Goal: Task Accomplishment & Management: Use online tool/utility

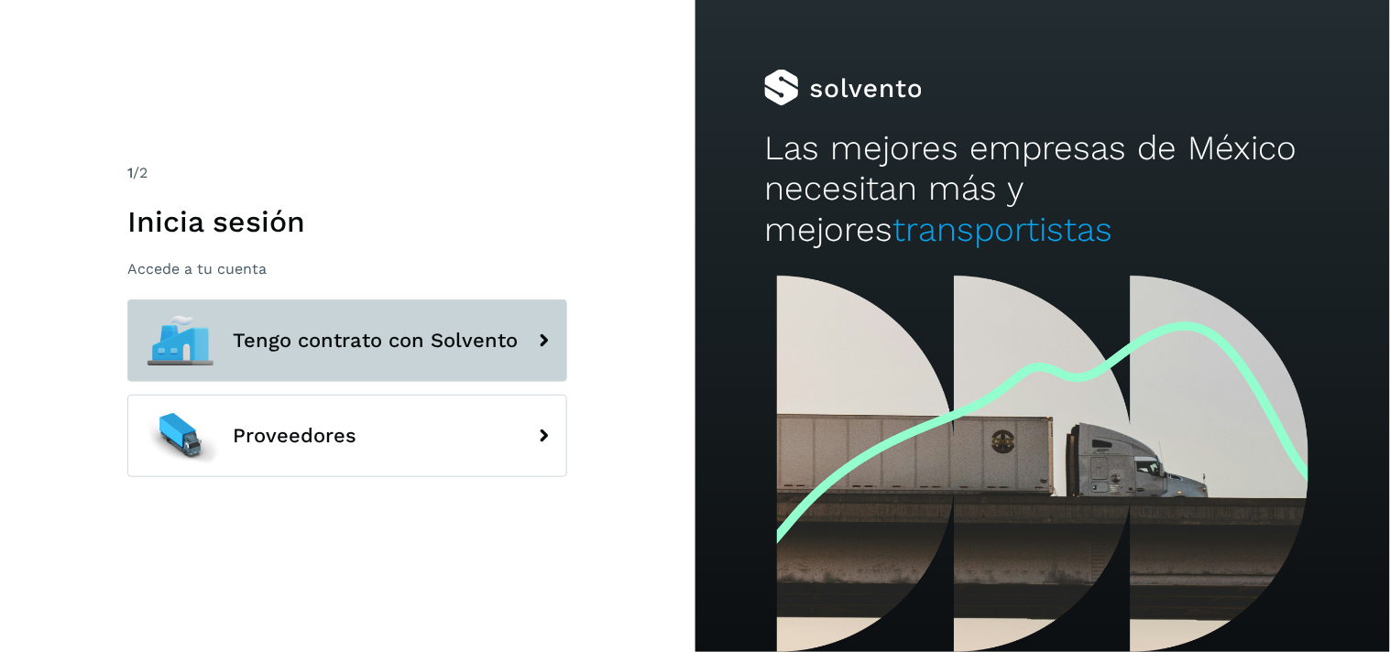
click at [269, 323] on button "Tengo contrato con Solvento" at bounding box center [347, 341] width 440 height 82
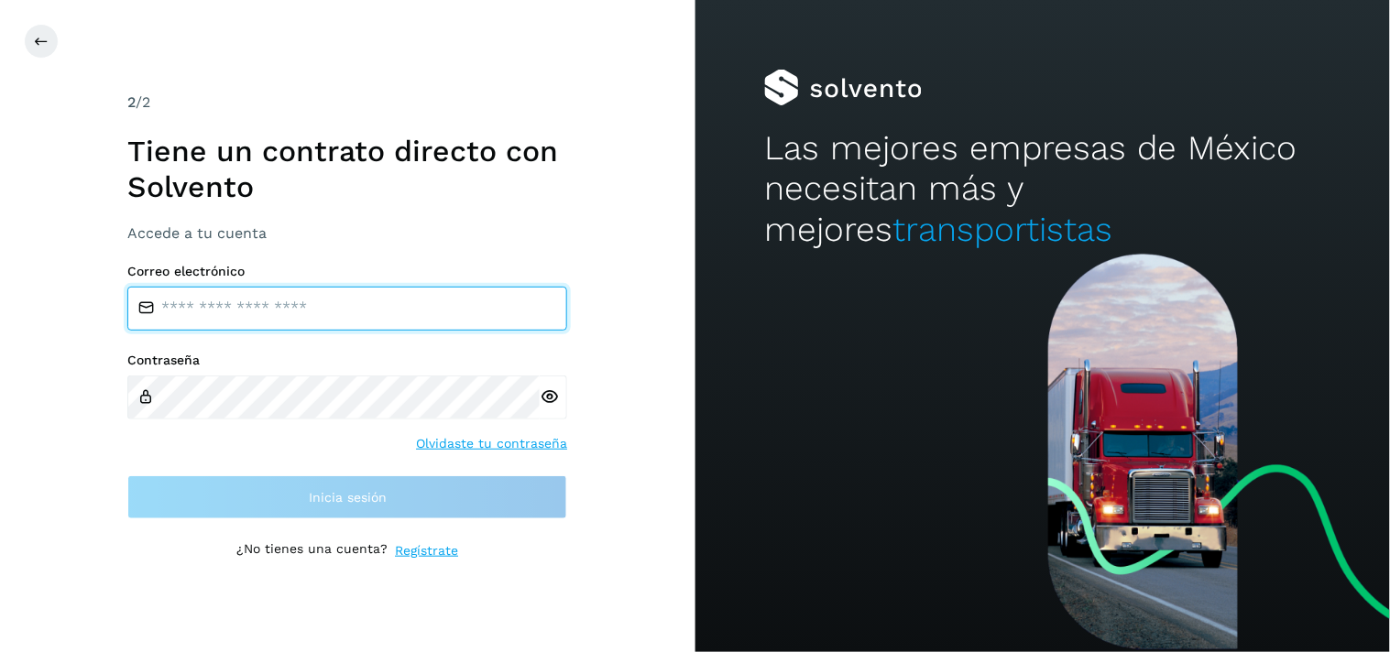
type input "**********"
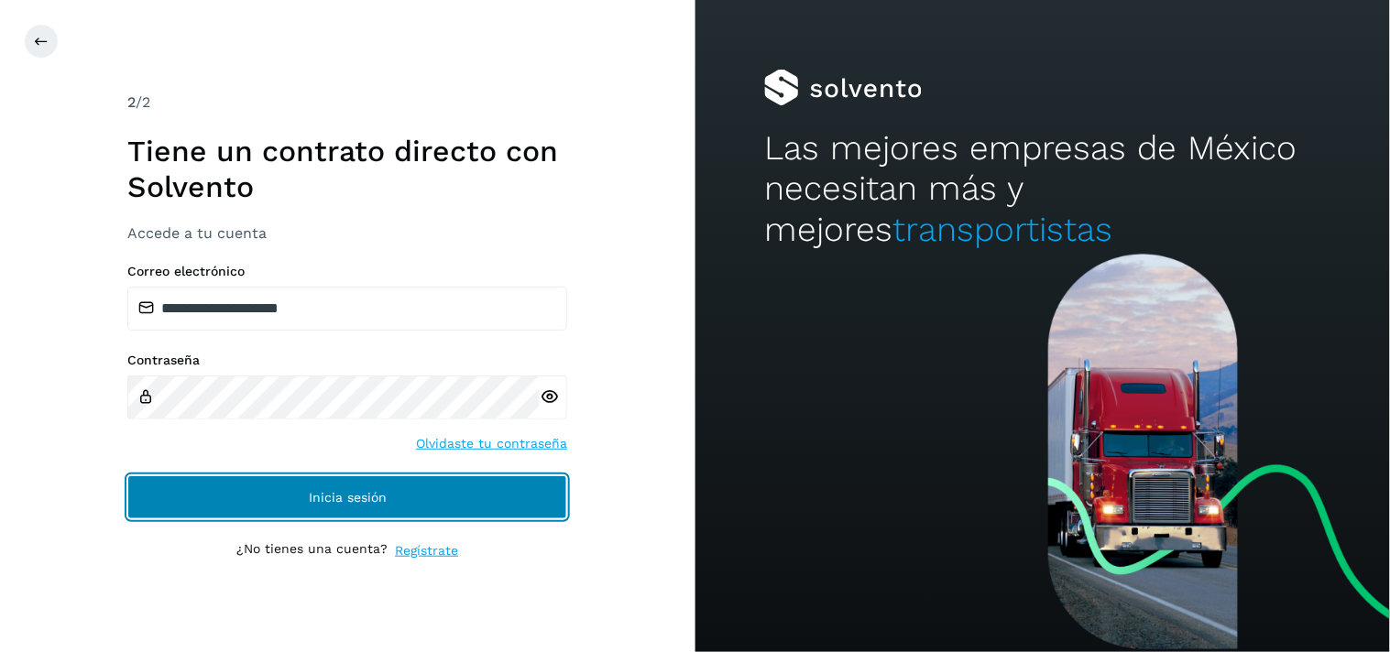
click at [282, 489] on button "Inicia sesión" at bounding box center [347, 498] width 440 height 44
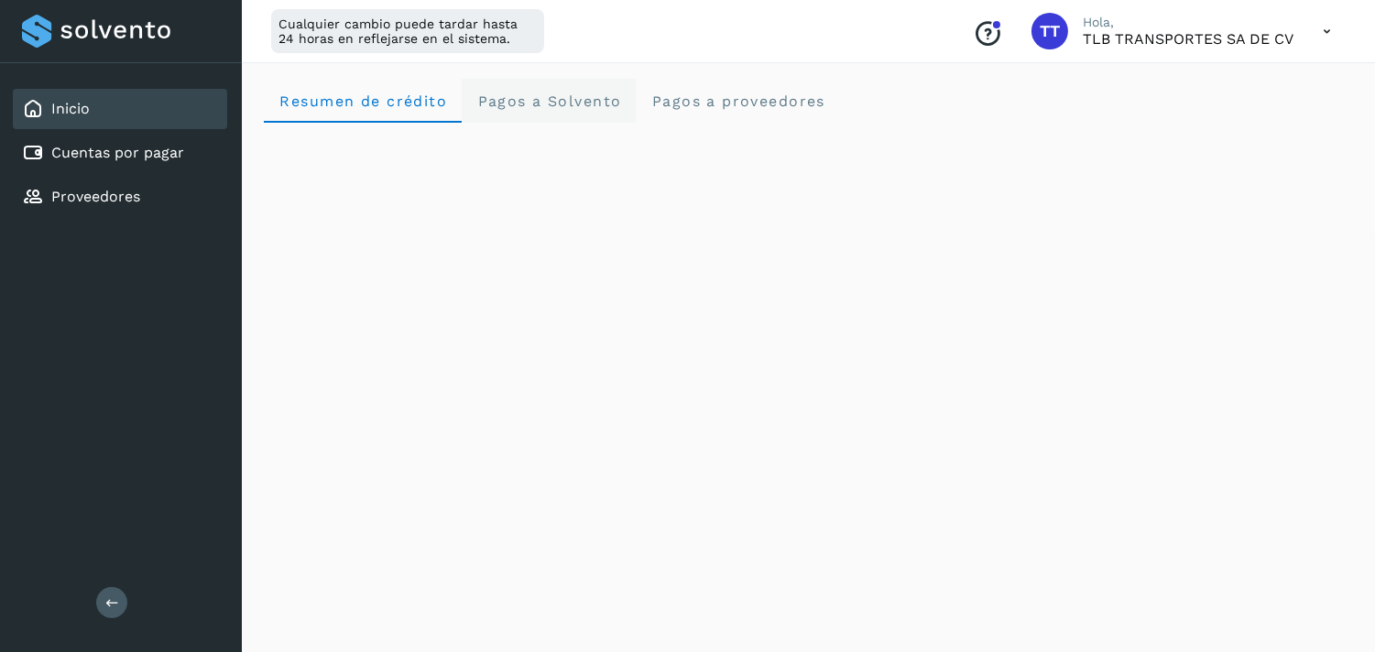
click at [541, 98] on span "Pagos a Solvento" at bounding box center [548, 101] width 145 height 17
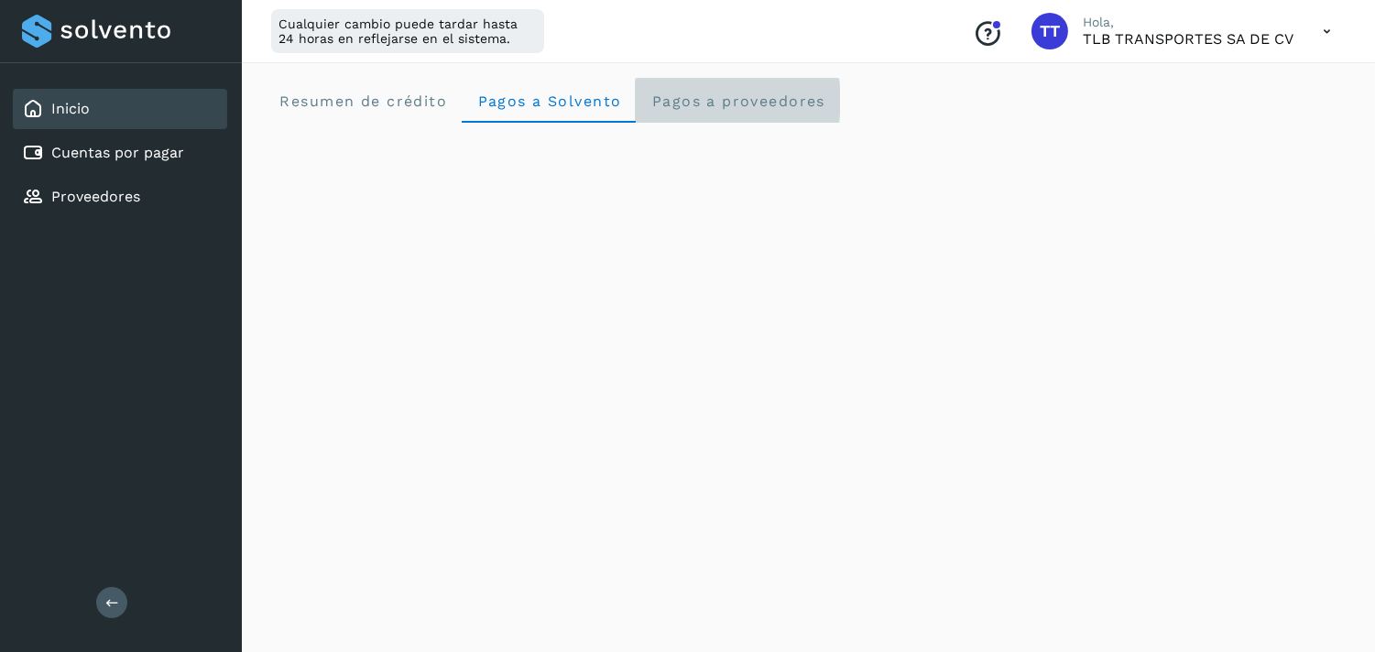
click at [772, 96] on span "Pagos a proveedores" at bounding box center [738, 101] width 175 height 17
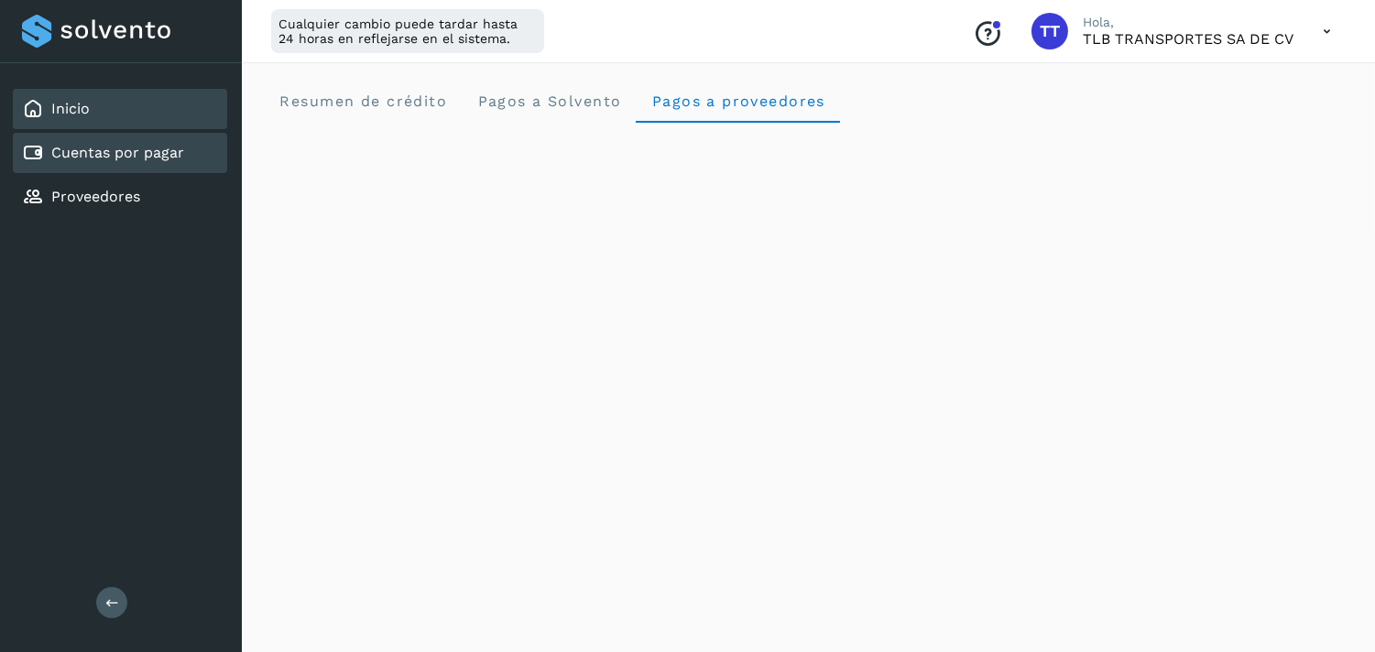
click at [113, 156] on link "Cuentas por pagar" at bounding box center [117, 152] width 133 height 17
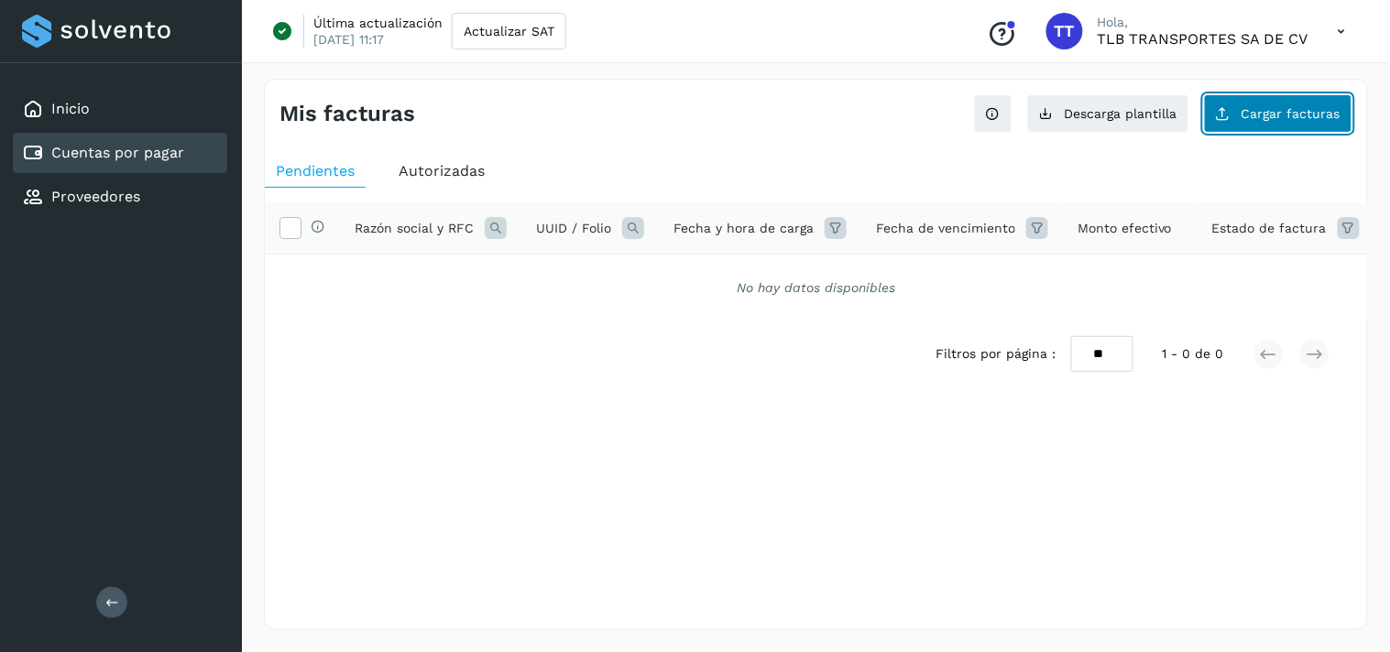
click at [1272, 107] on span "Cargar facturas" at bounding box center [1290, 113] width 99 height 13
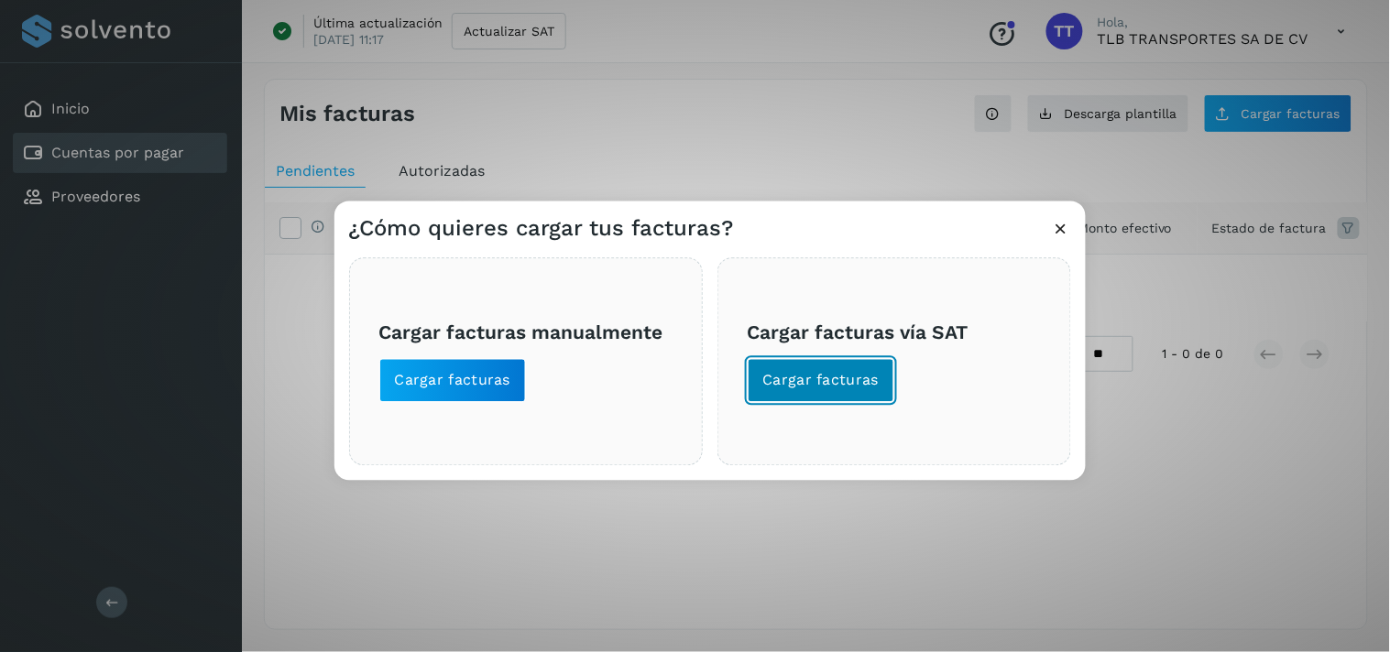
click at [817, 390] on span "Cargar facturas" at bounding box center [821, 381] width 116 height 20
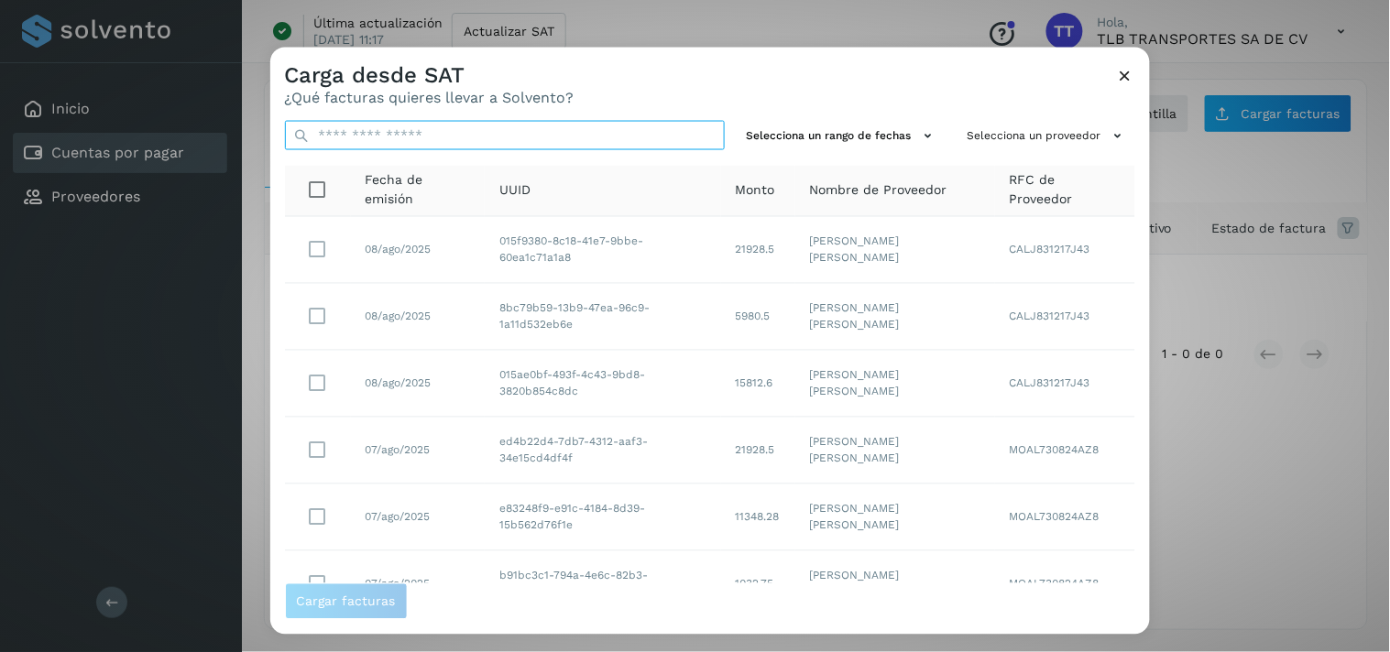
click at [488, 132] on input "text" at bounding box center [505, 135] width 440 height 29
paste input "**********"
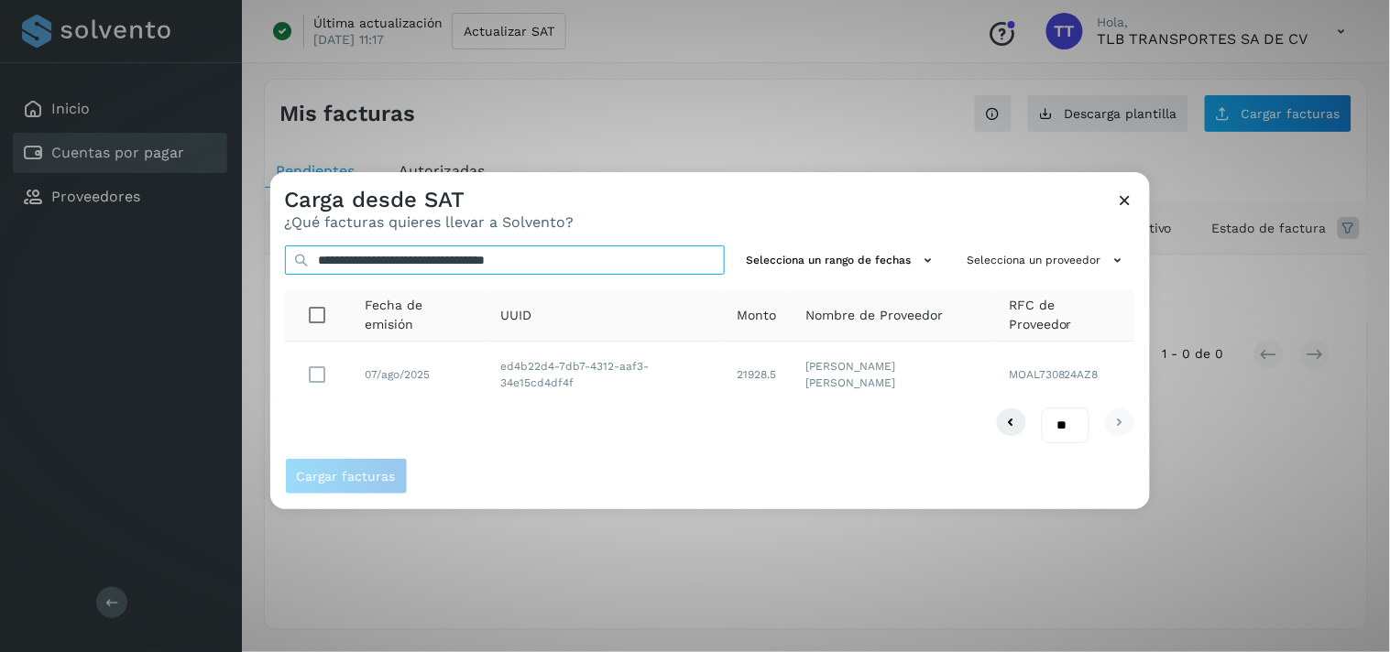
type input "**********"
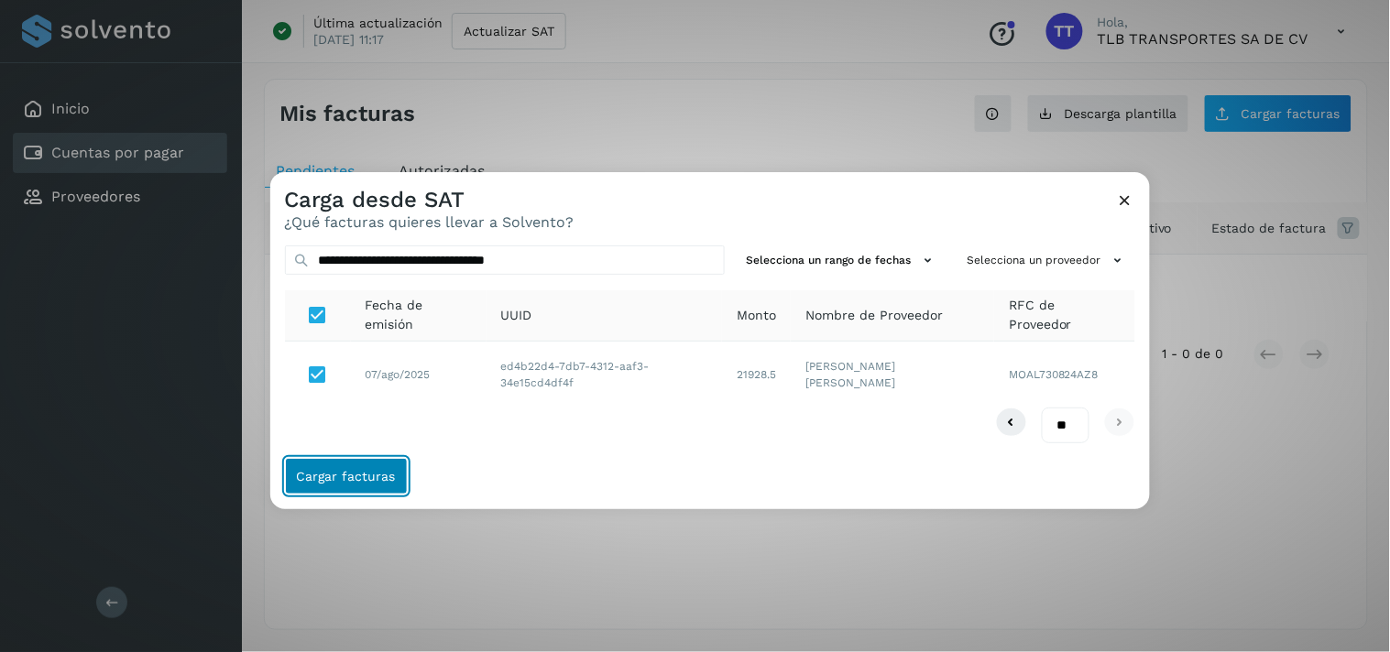
click at [362, 470] on span "Cargar facturas" at bounding box center [346, 476] width 99 height 13
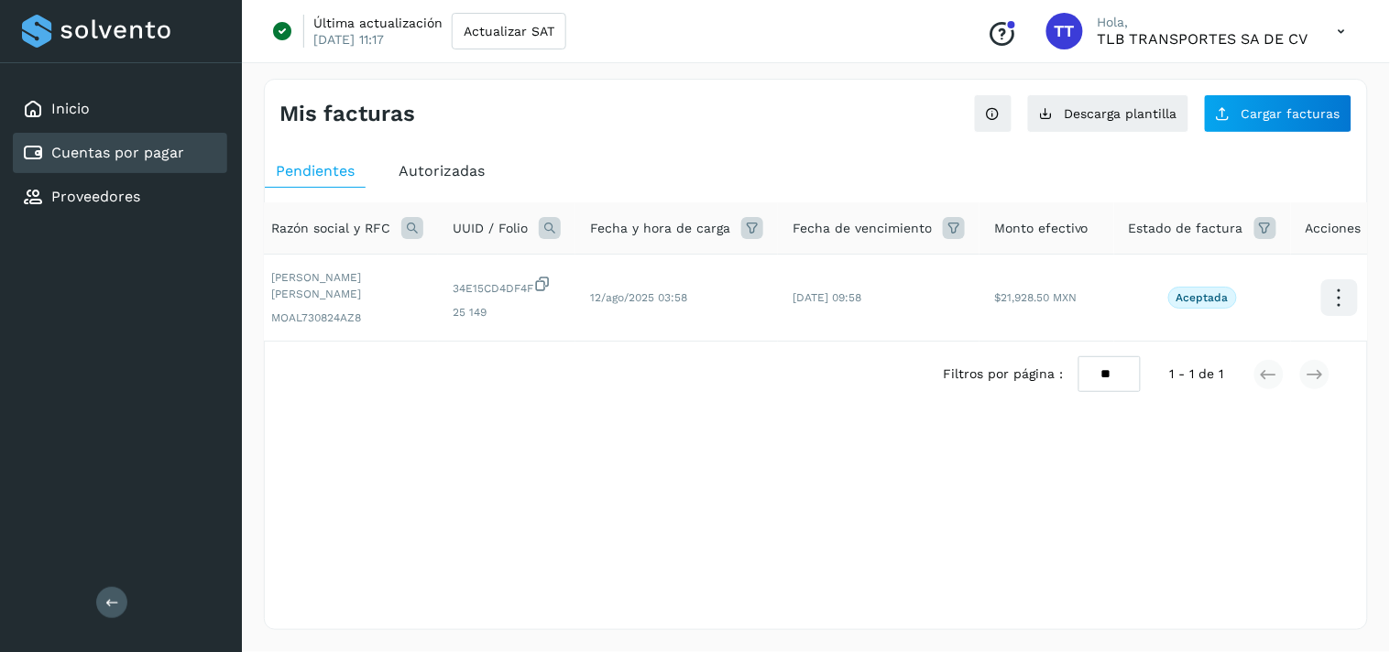
scroll to position [0, 93]
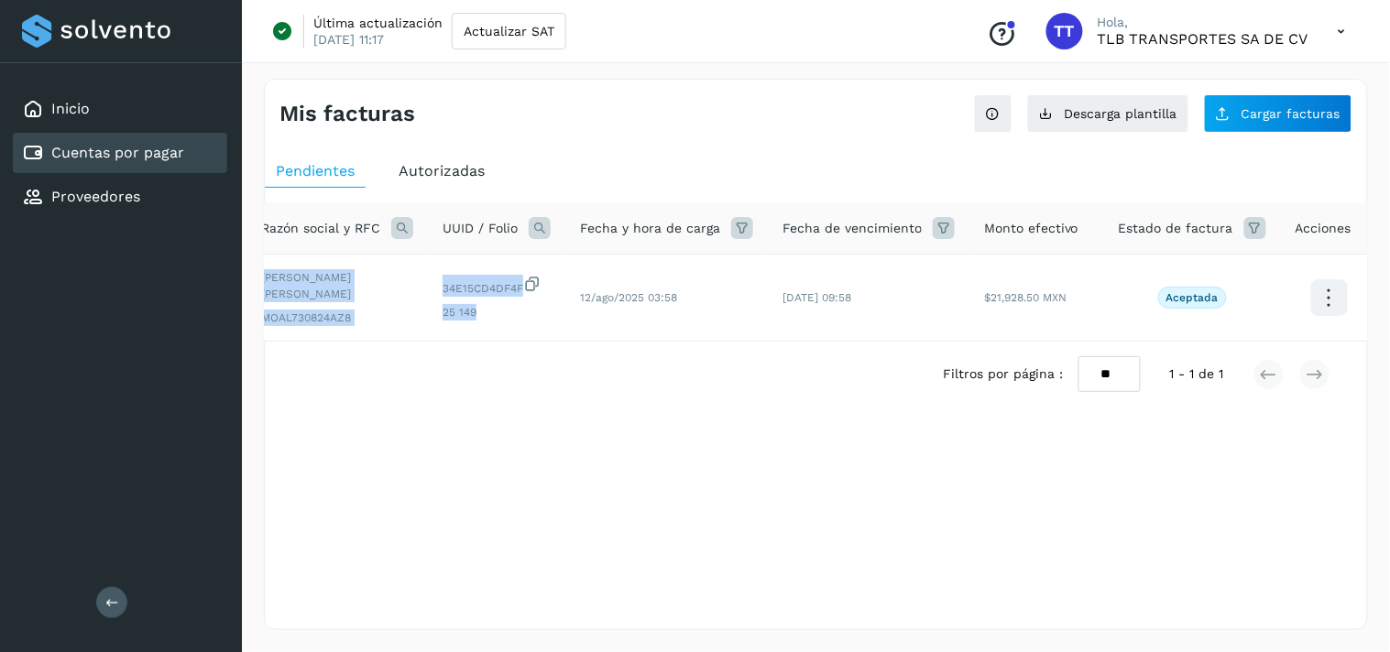
drag, startPoint x: 505, startPoint y: 341, endPoint x: 406, endPoint y: 345, distance: 99.1
click at [406, 342] on div "Selecciona todas las facturas disponibles para autorización Razón social y RFC …" at bounding box center [816, 271] width 1102 height 139
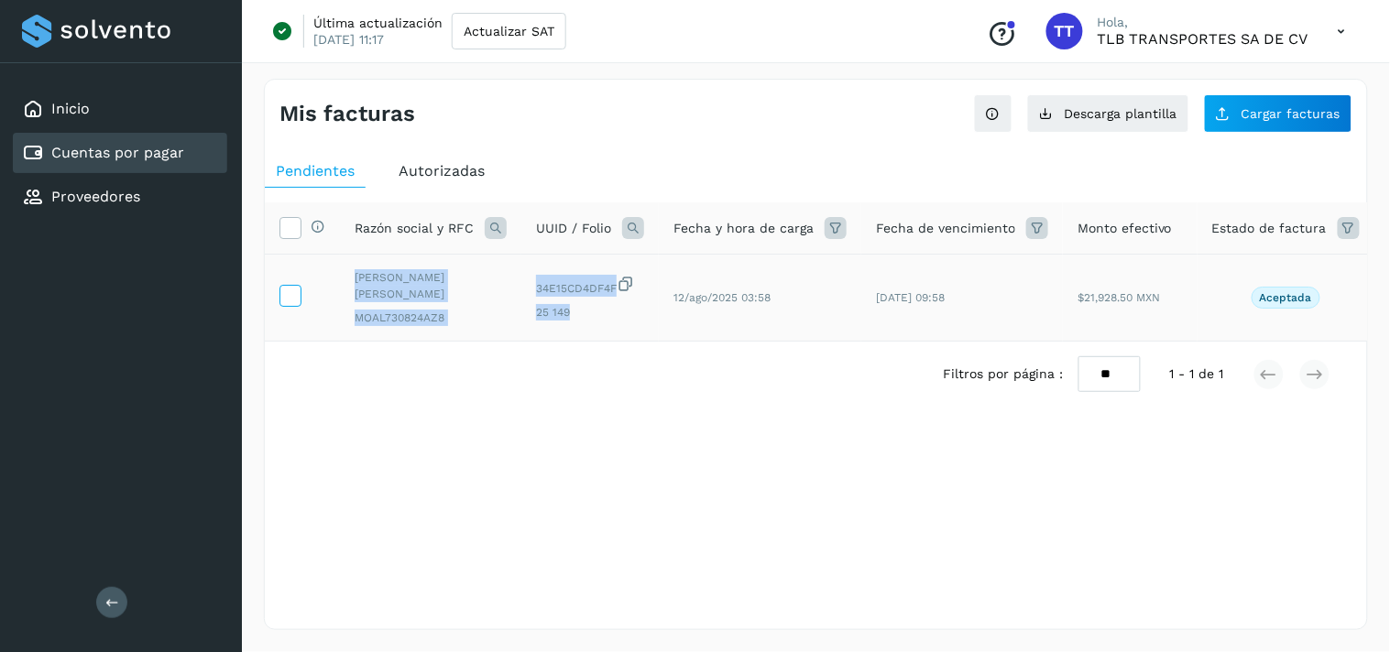
click at [300, 294] on label at bounding box center [290, 296] width 22 height 22
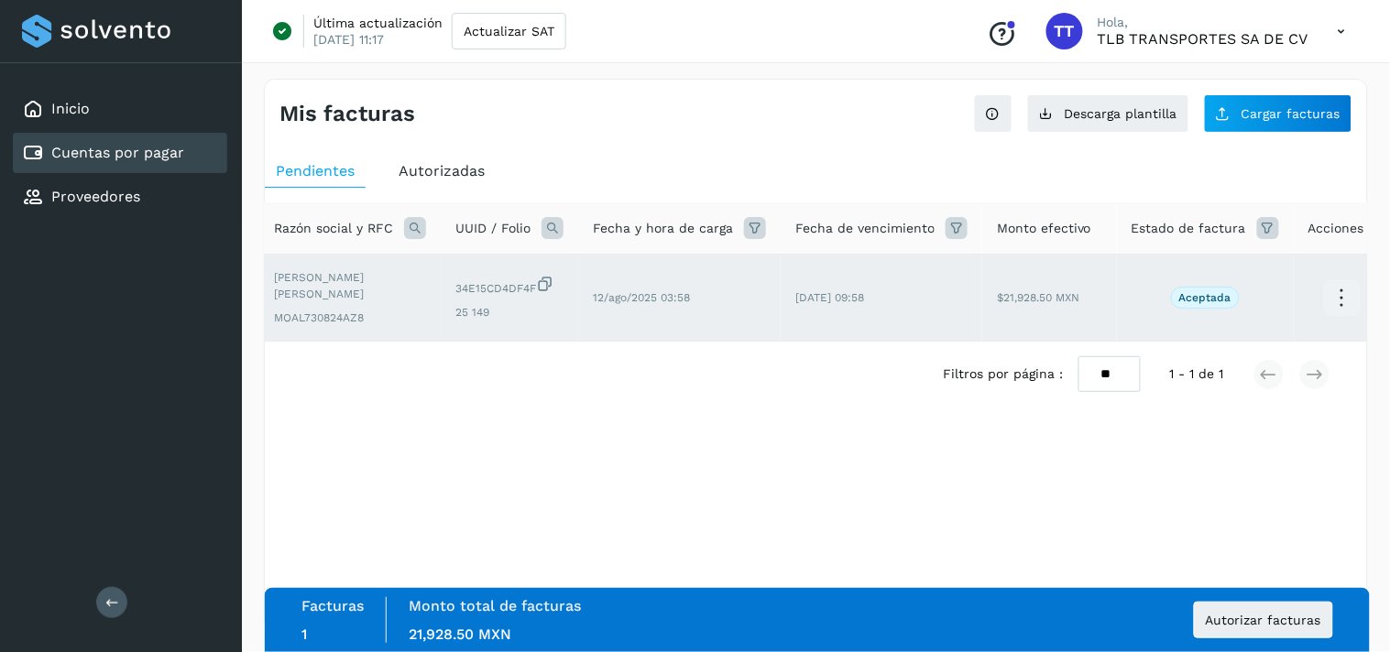
scroll to position [0, 93]
click at [1321, 301] on icon at bounding box center [1328, 298] width 43 height 43
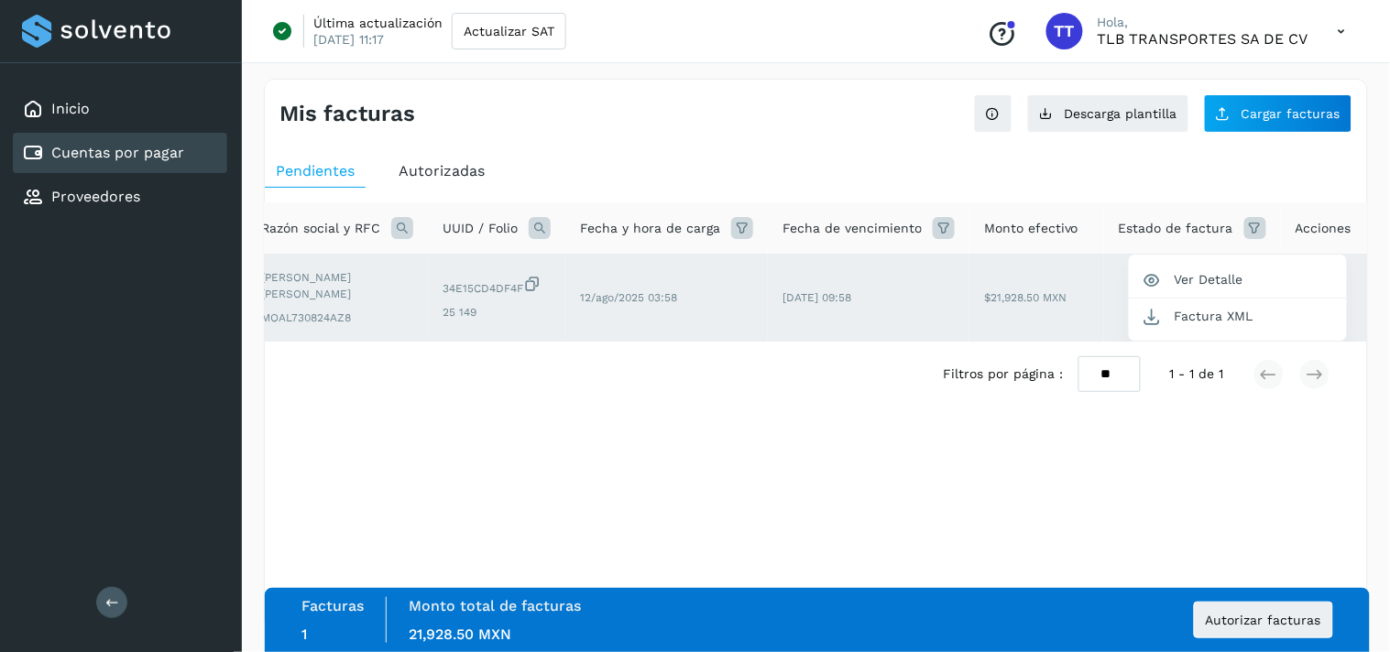
click at [804, 413] on div at bounding box center [695, 326] width 1390 height 652
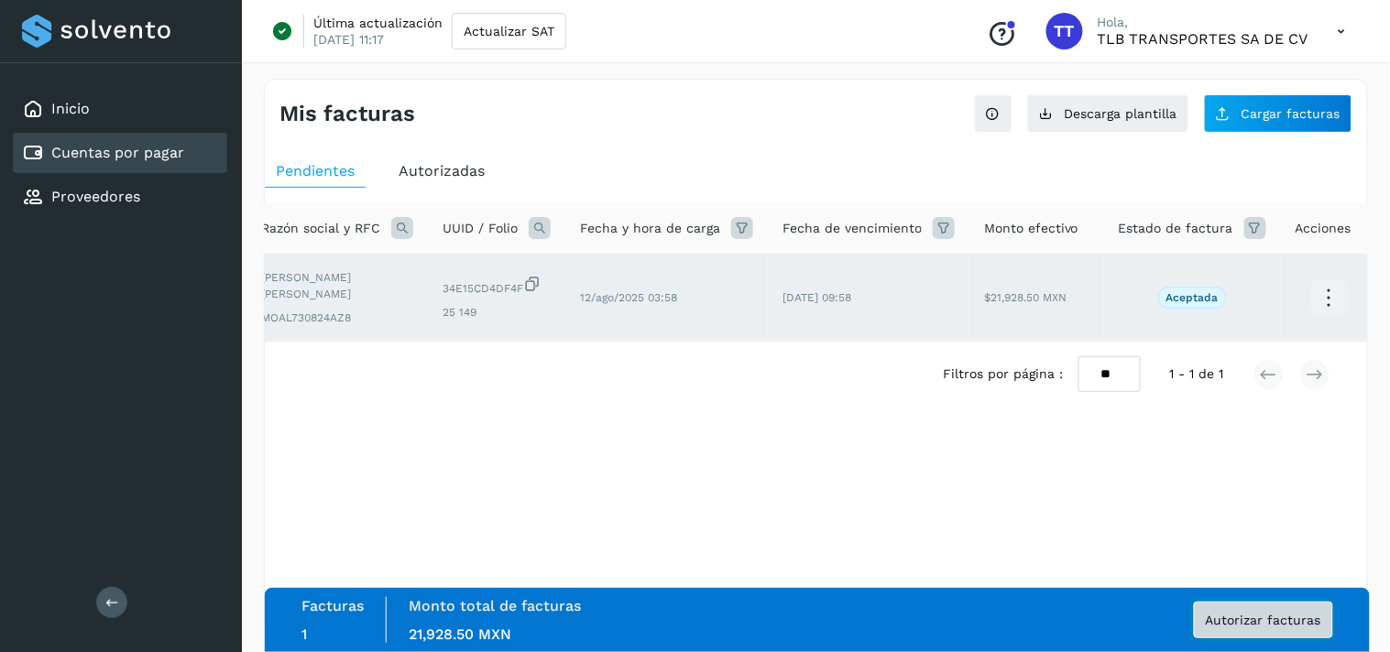
click at [1219, 626] on span "Autorizar facturas" at bounding box center [1263, 620] width 115 height 13
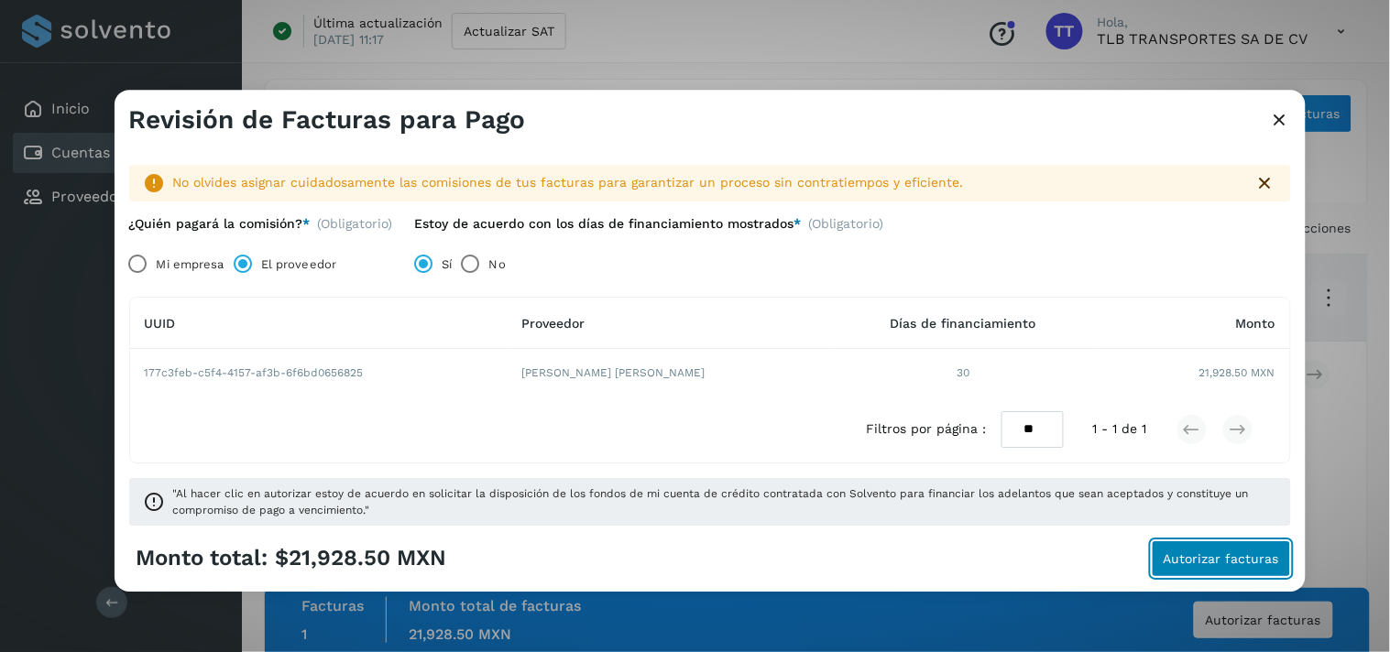
click at [1198, 570] on button "Autorizar facturas" at bounding box center [1221, 559] width 139 height 37
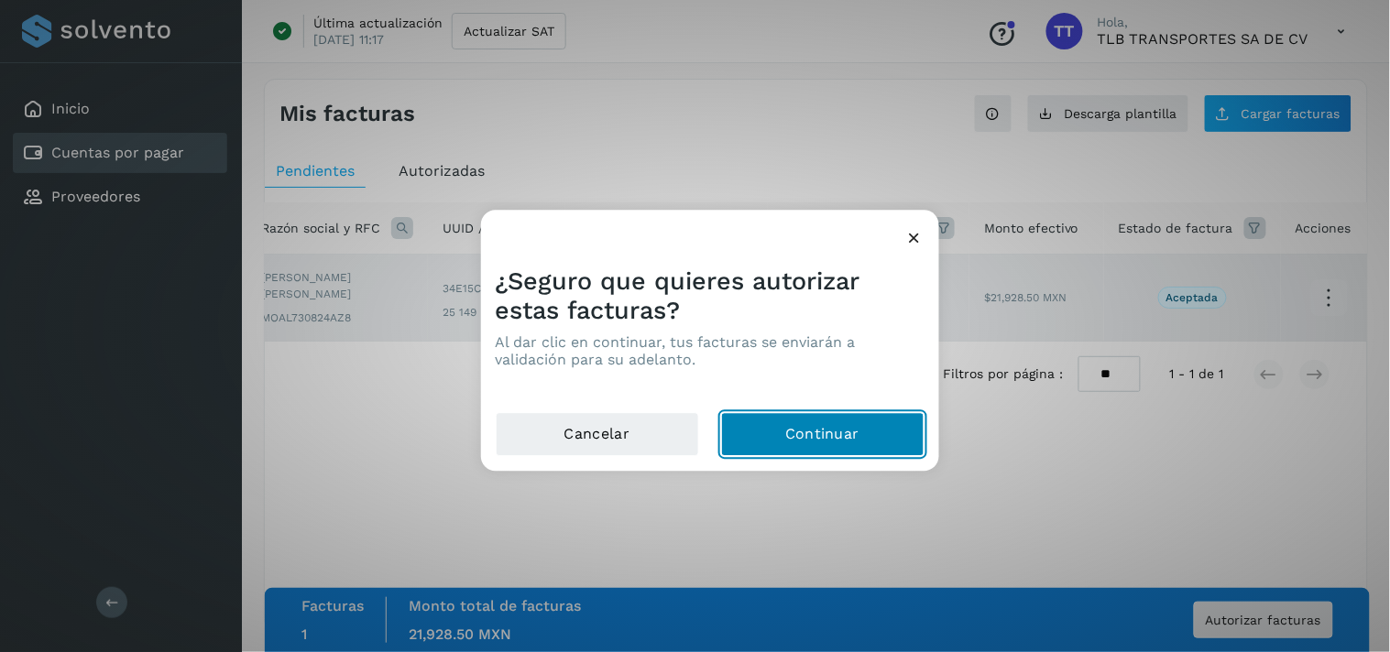
click at [858, 440] on button "Continuar" at bounding box center [822, 435] width 203 height 44
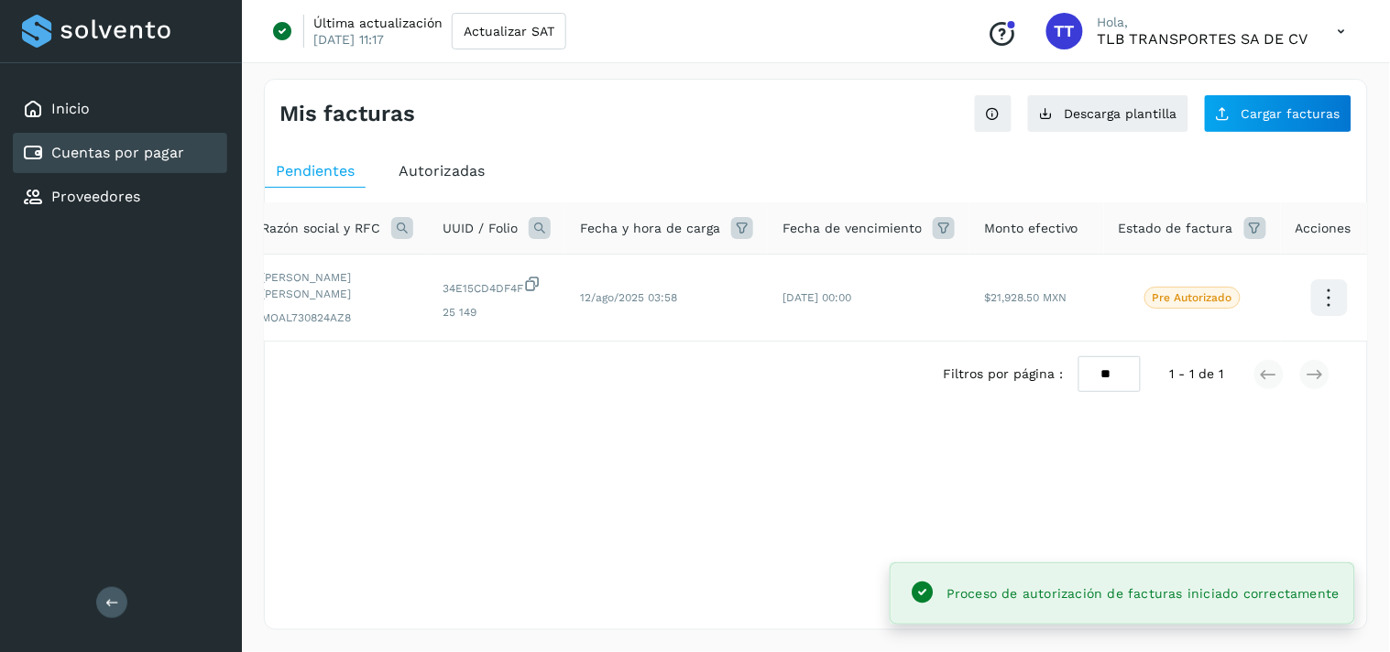
scroll to position [0, 0]
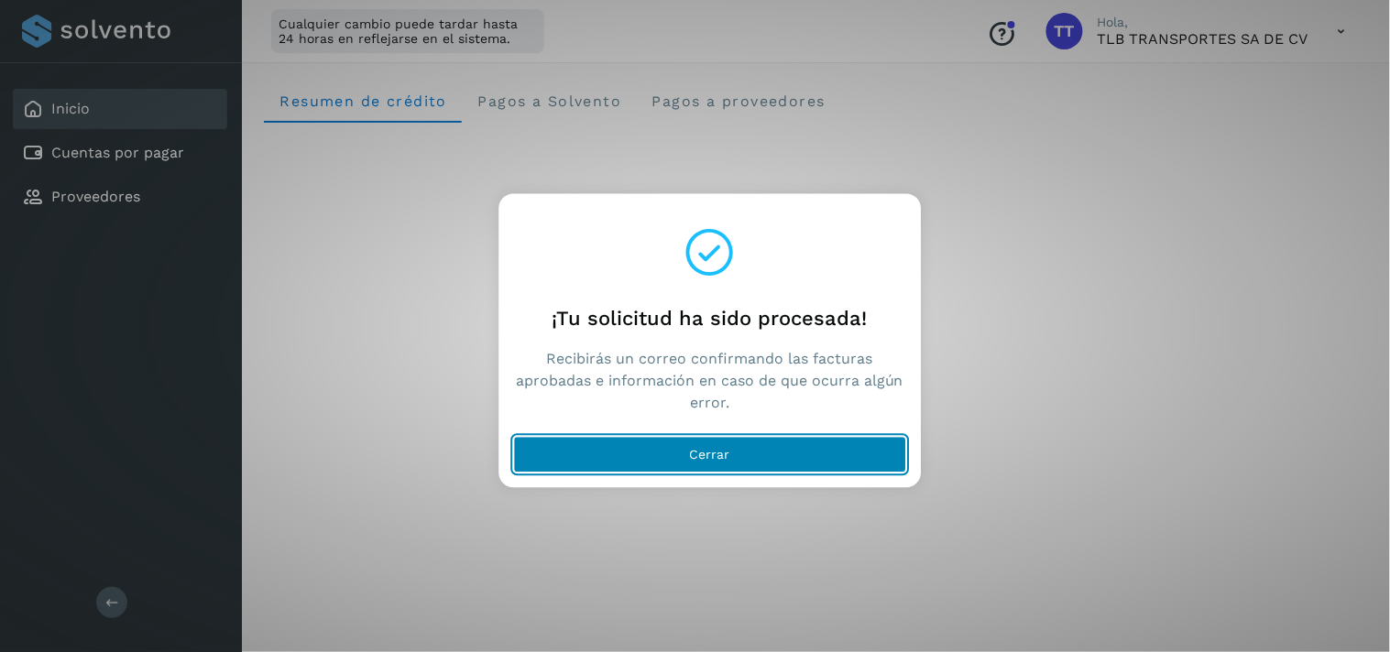
click at [702, 443] on button "Cerrar" at bounding box center [709, 455] width 393 height 37
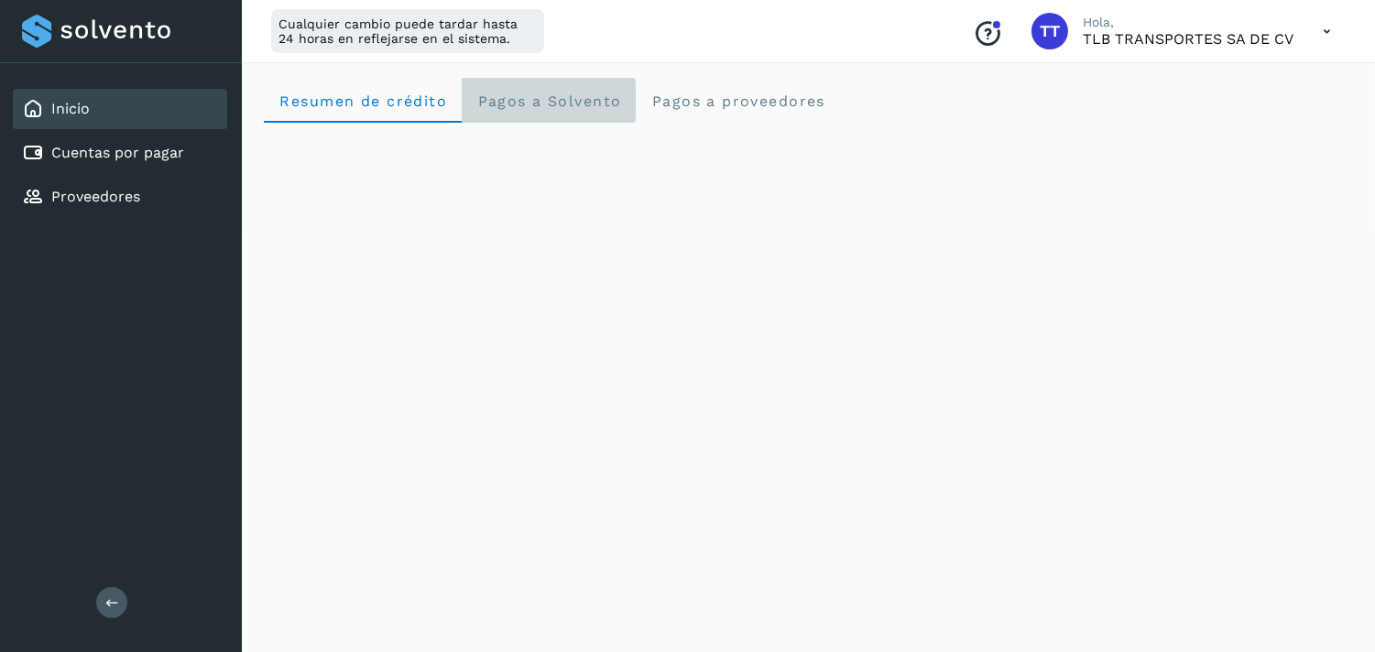
click at [560, 93] on span "Pagos a Solvento" at bounding box center [548, 101] width 145 height 17
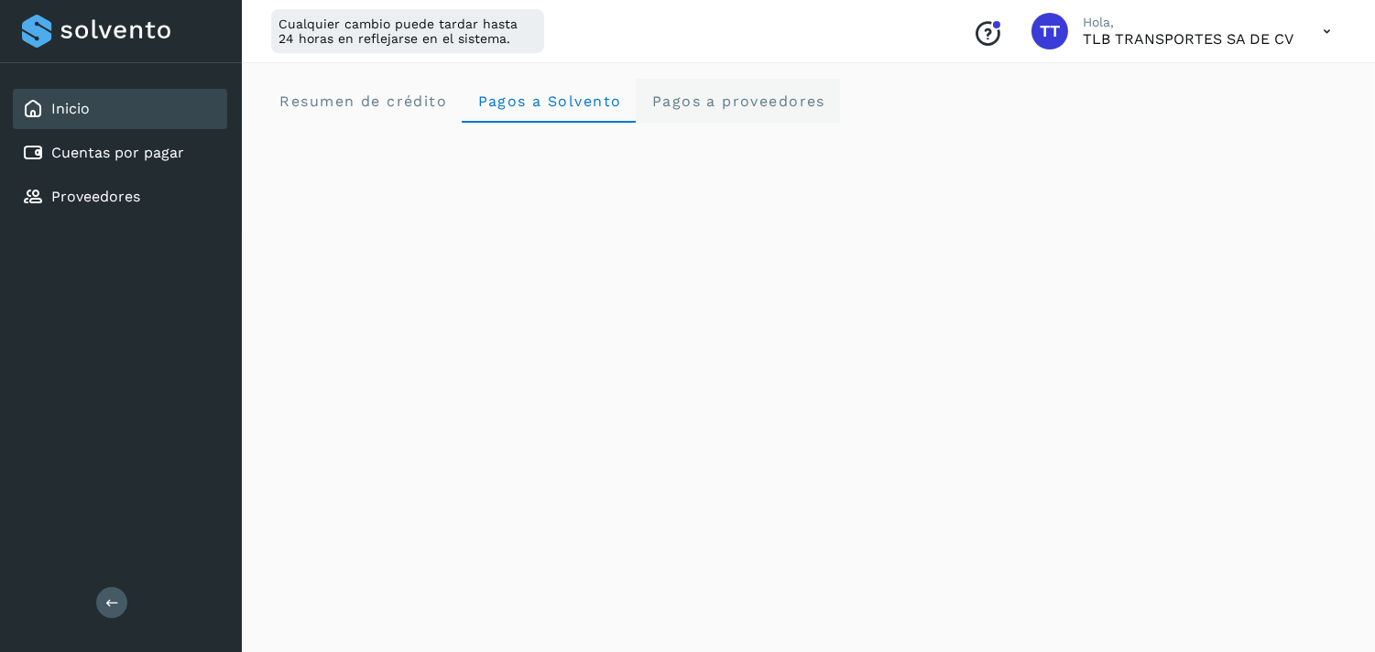
click at [696, 108] on proveedores "Pagos a proveedores" at bounding box center [738, 101] width 204 height 44
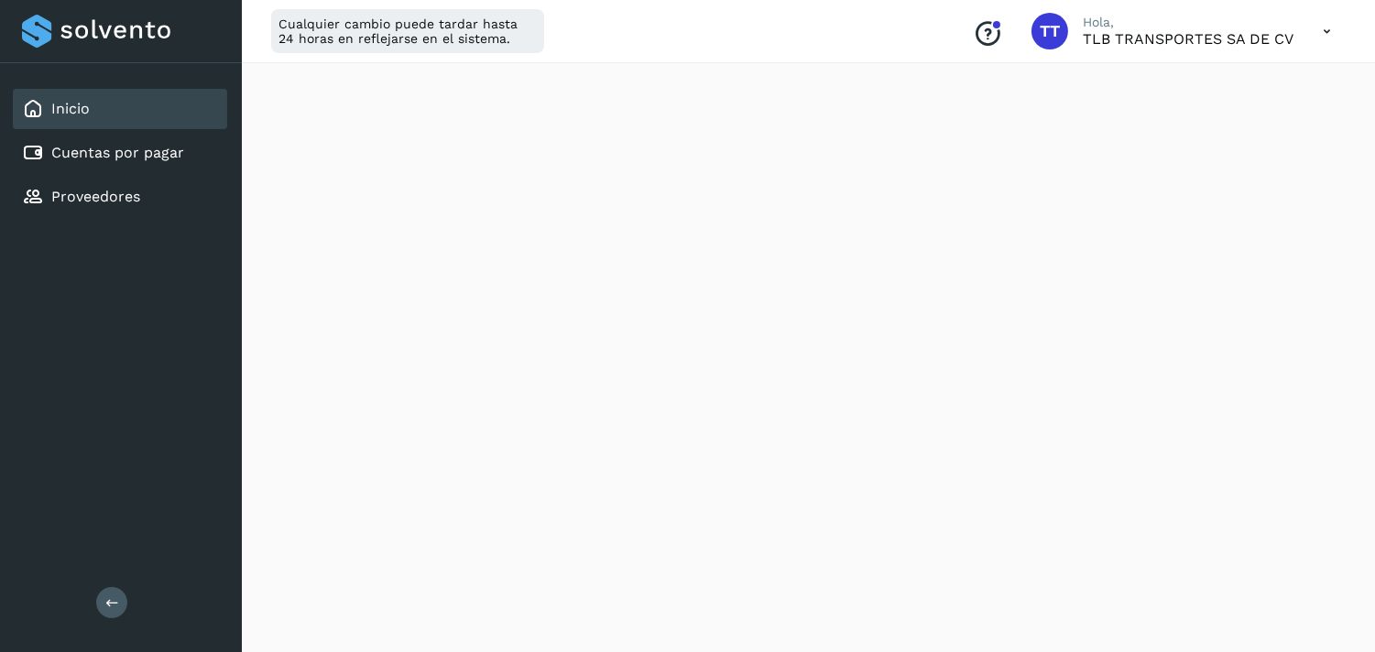
scroll to position [407, 0]
